Goal: Navigation & Orientation: Find specific page/section

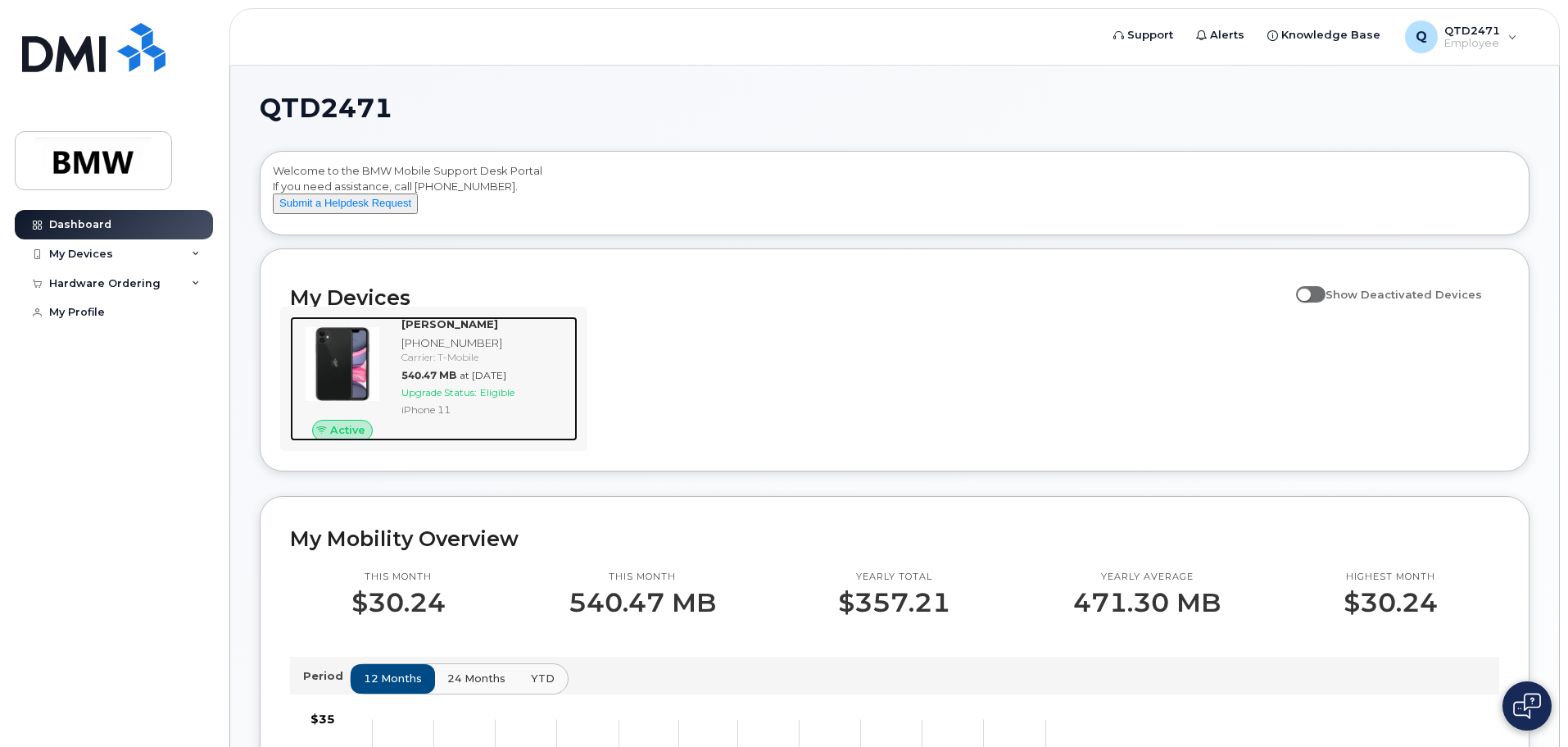
click at [425, 441] on div "Kristopher Qualters 864-867-9273 Carrier: T-Mobile 540.47 MB at Aug 01, 2025 Up…" at bounding box center [486, 378] width 183 height 125
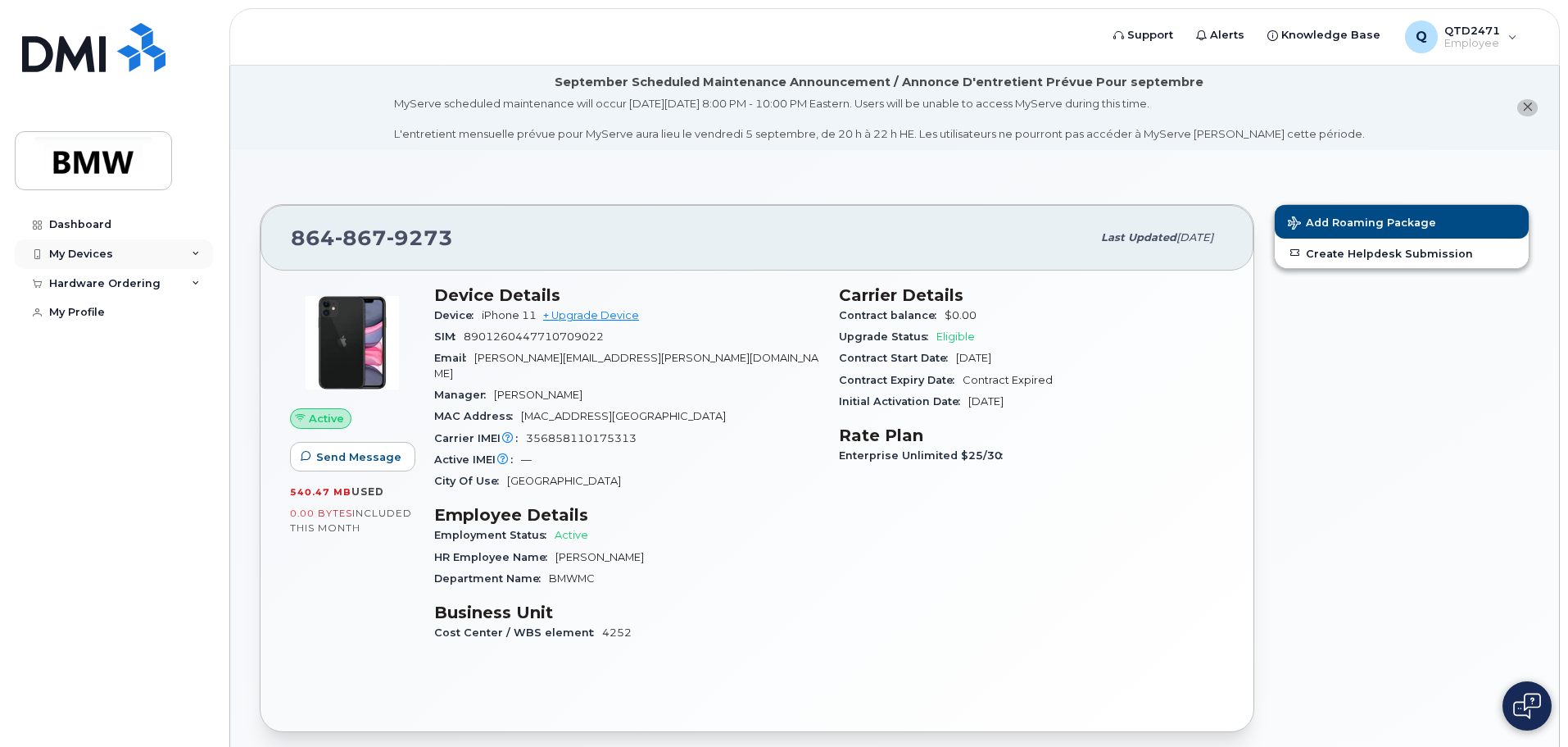
click at [180, 248] on div "My Devices" at bounding box center [114, 254] width 198 height 30
click at [758, 547] on div "HR Employee Name [PERSON_NAME]" at bounding box center [627, 557] width 385 height 21
click at [709, 525] on div "Employment Status Active" at bounding box center [627, 535] width 385 height 21
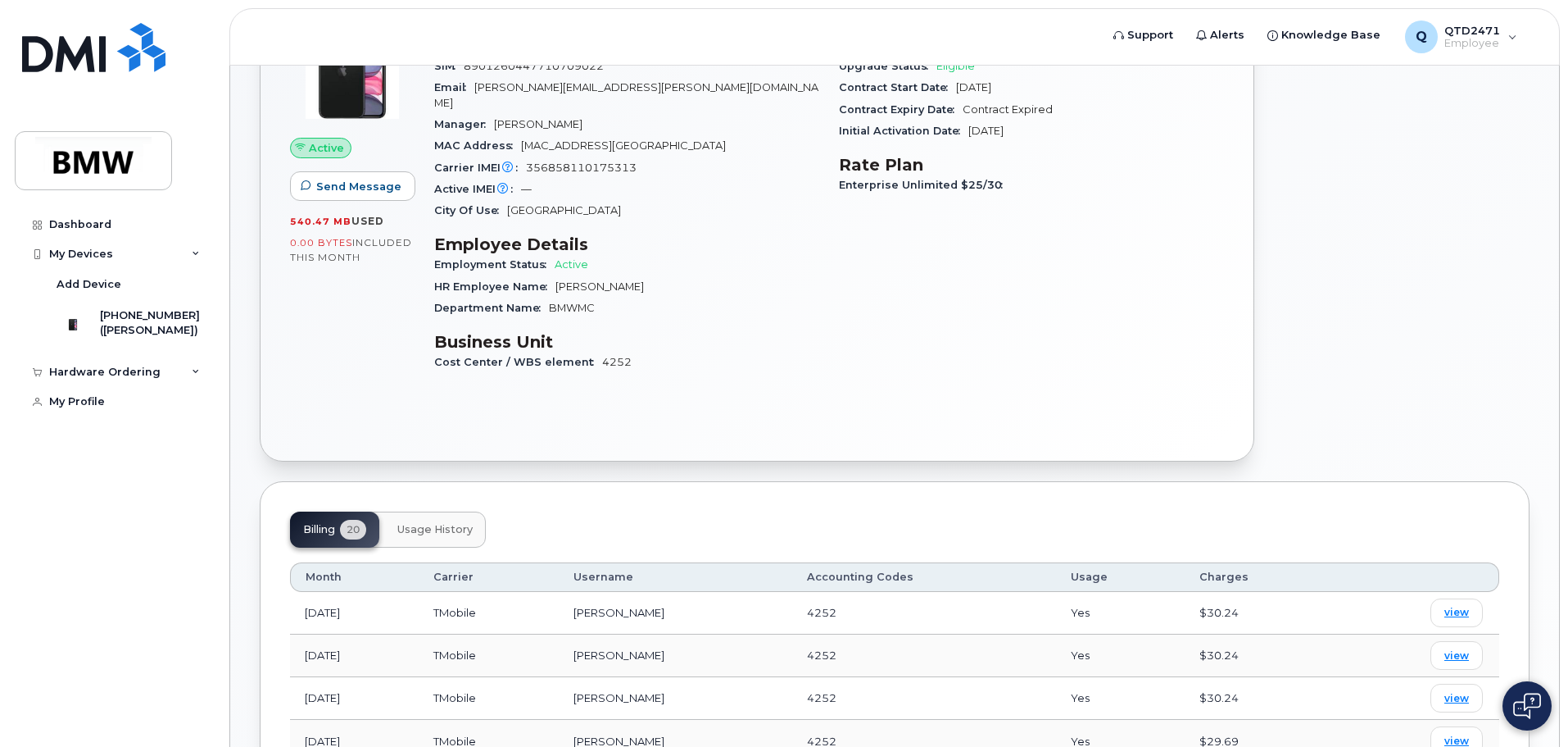
scroll to position [328, 0]
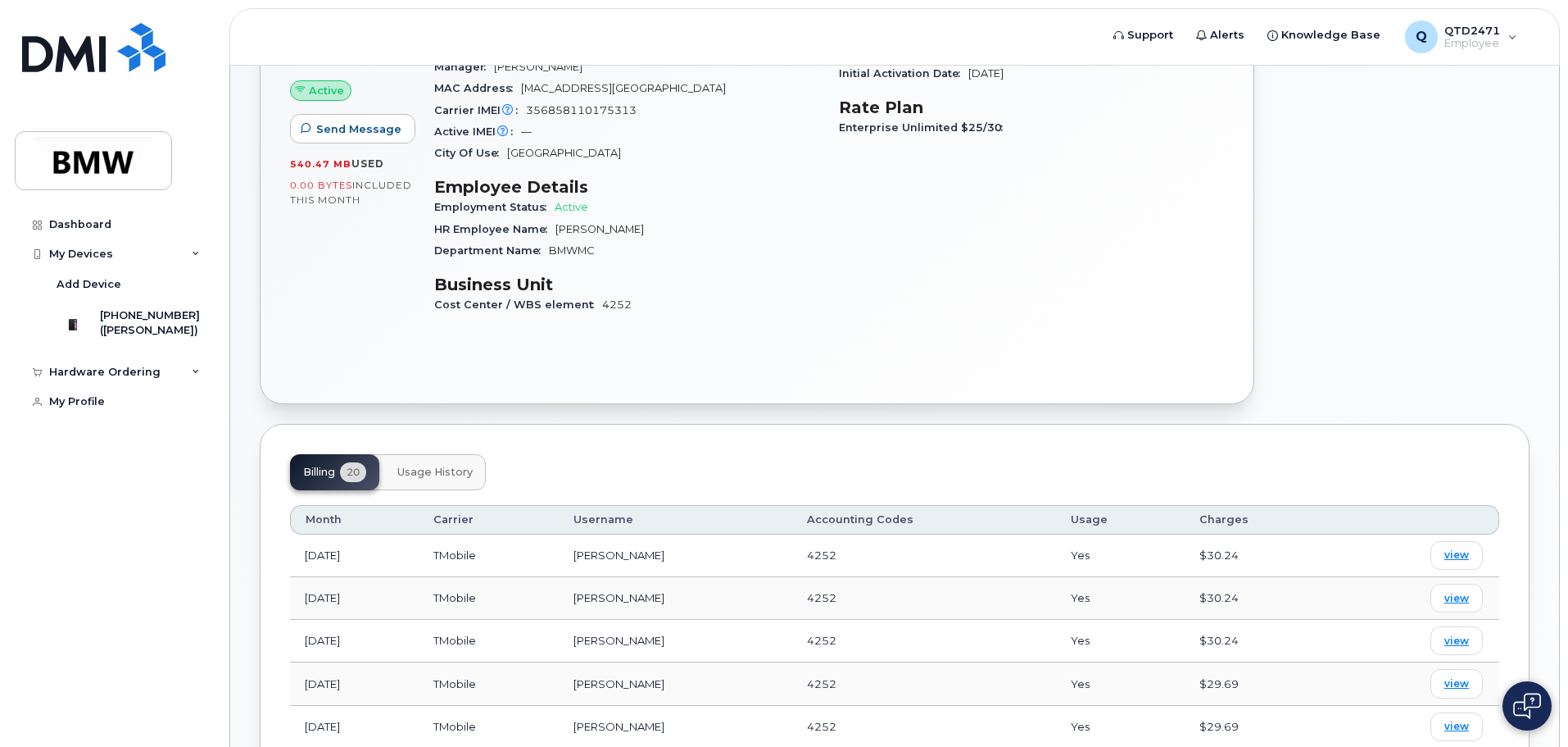
click at [430, 454] on button "Usage History" at bounding box center [436, 472] width 102 height 36
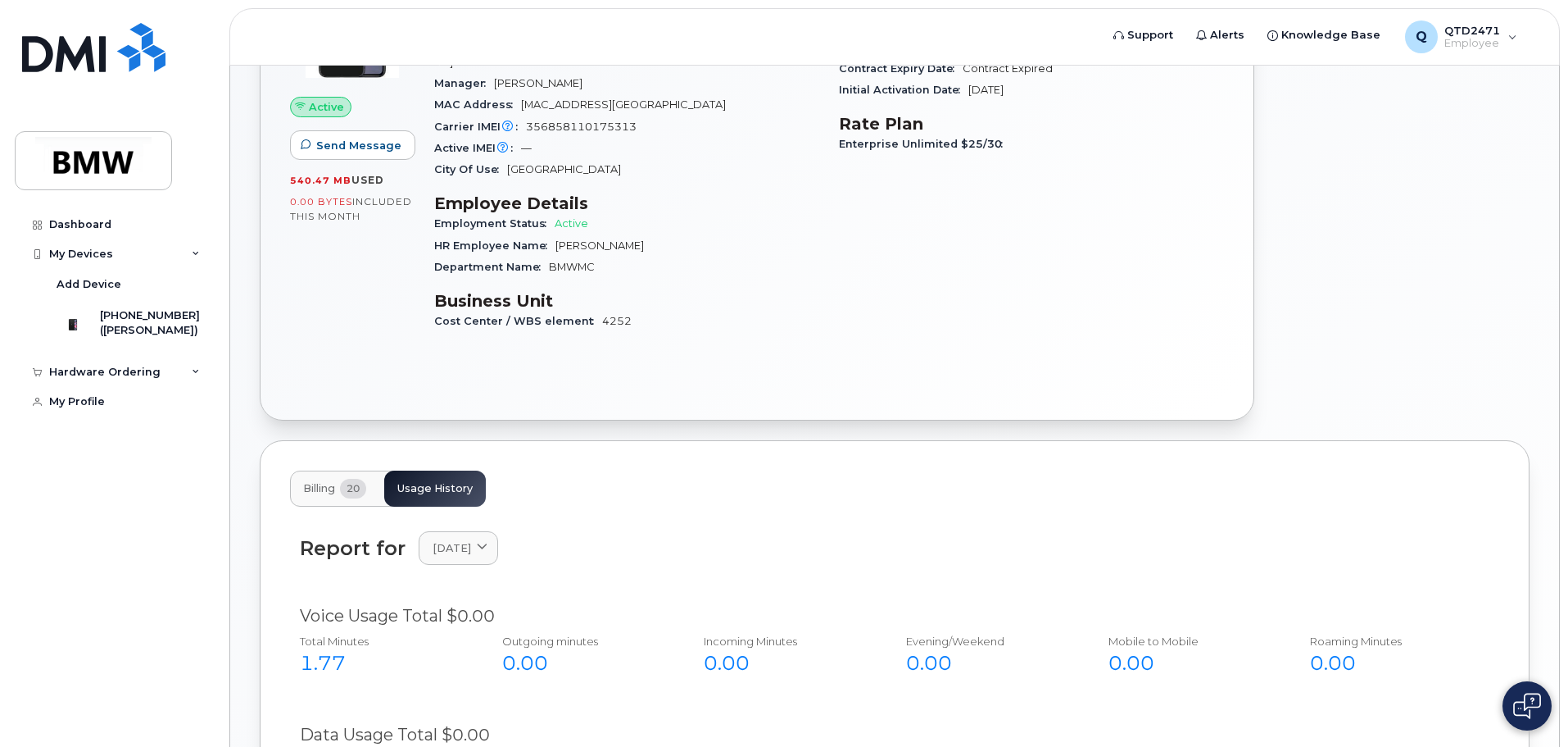
scroll to position [640, 0]
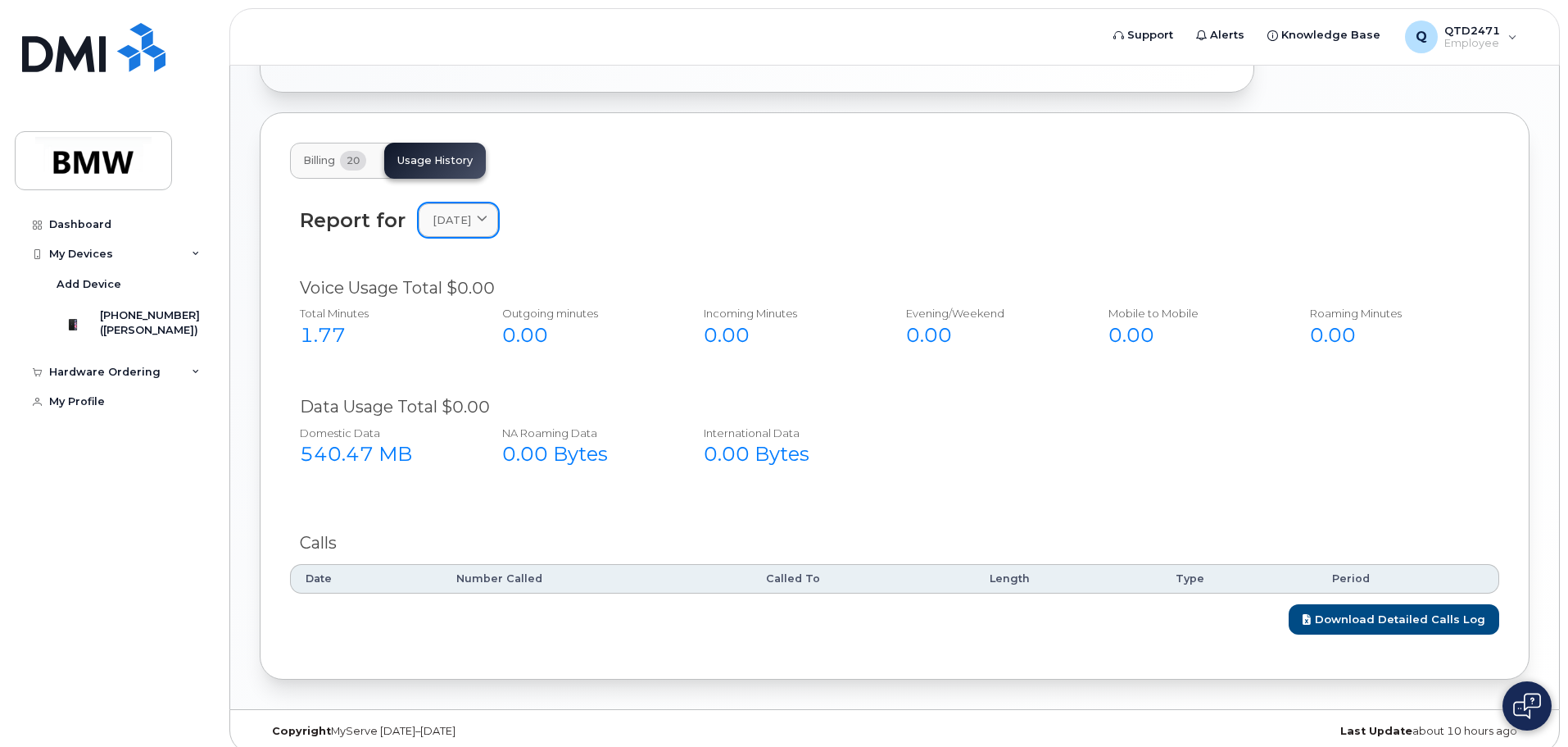
click at [498, 203] on link "[DATE]" at bounding box center [459, 220] width 80 height 34
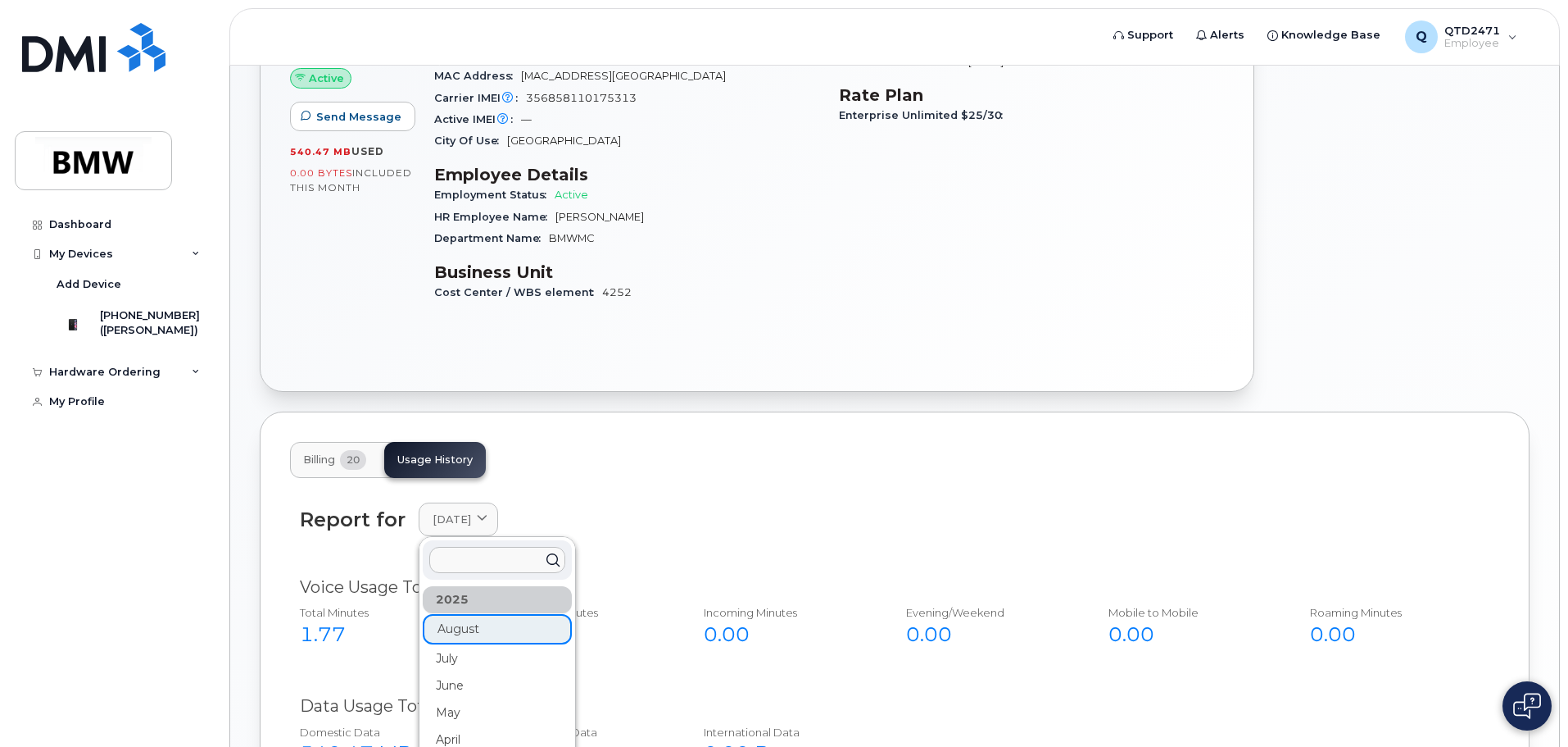
scroll to position [312, 0]
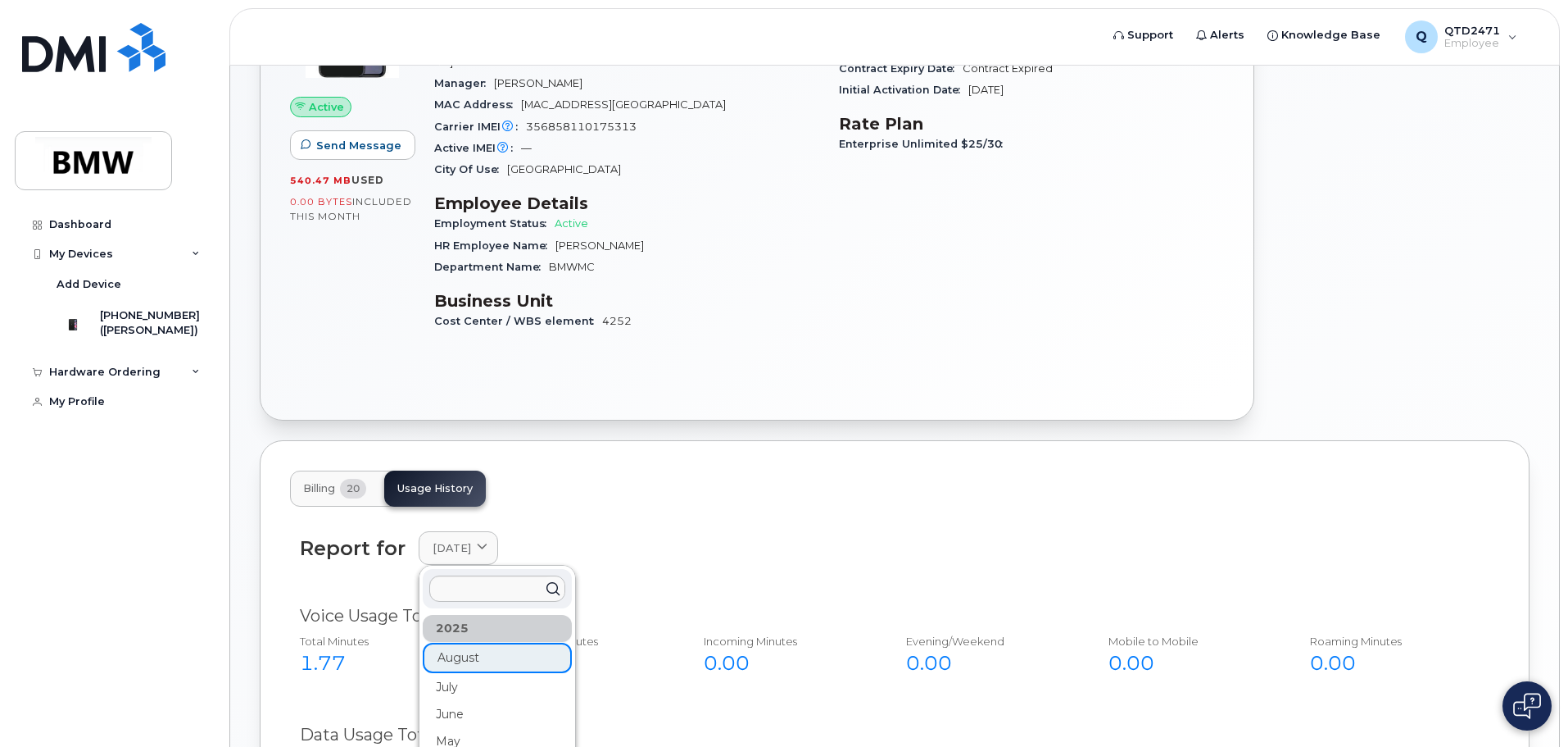
click at [685, 480] on div "Billing 20 Usage History" at bounding box center [894, 489] width 1209 height 36
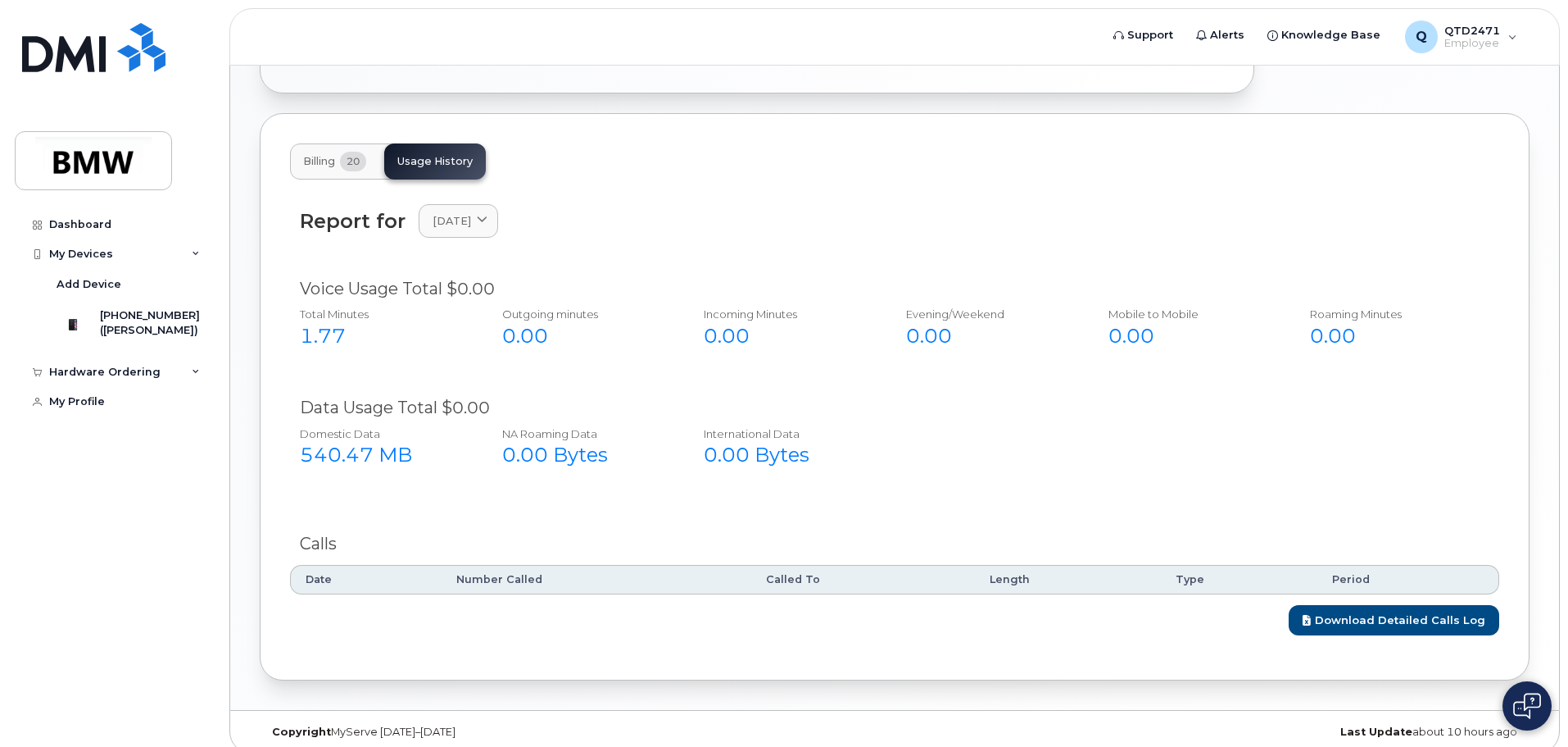
scroll to position [640, 0]
click at [189, 377] on div "Hardware Ordering" at bounding box center [114, 372] width 198 height 30
click at [198, 253] on icon at bounding box center [196, 254] width 8 height 8
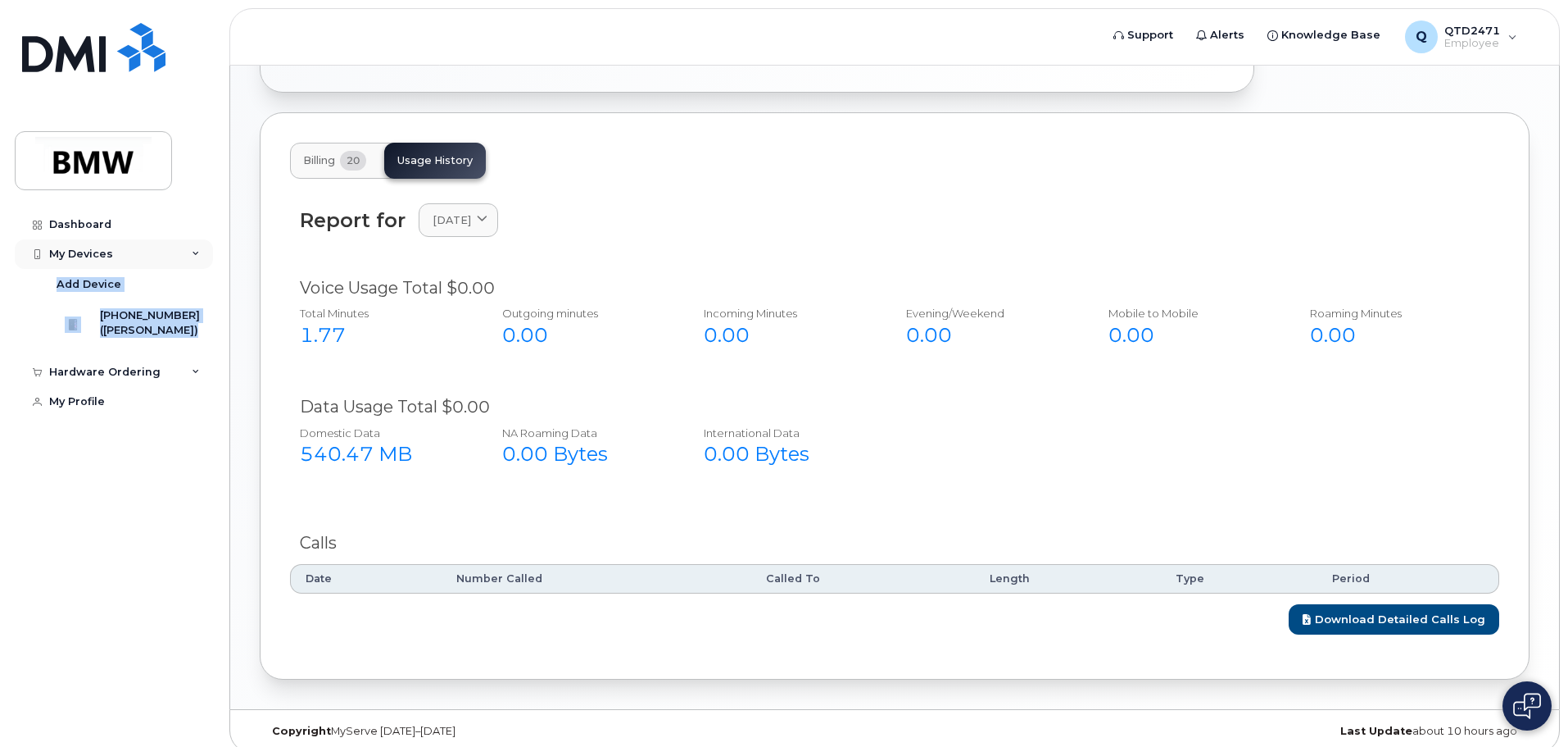
click at [198, 253] on icon at bounding box center [196, 254] width 8 height 8
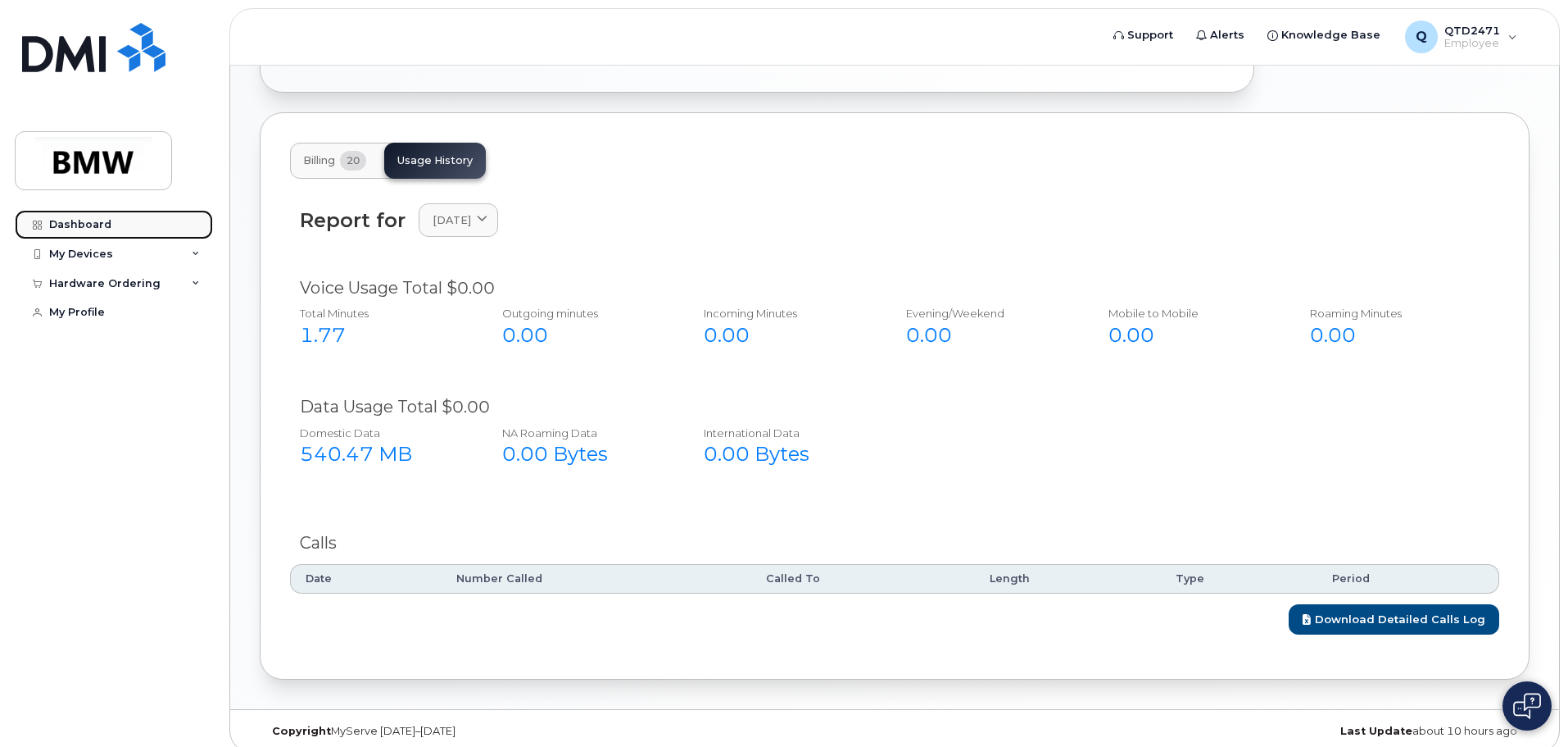
click at [135, 228] on link "Dashboard" at bounding box center [114, 225] width 198 height 30
